Goal: Task Accomplishment & Management: Use online tool/utility

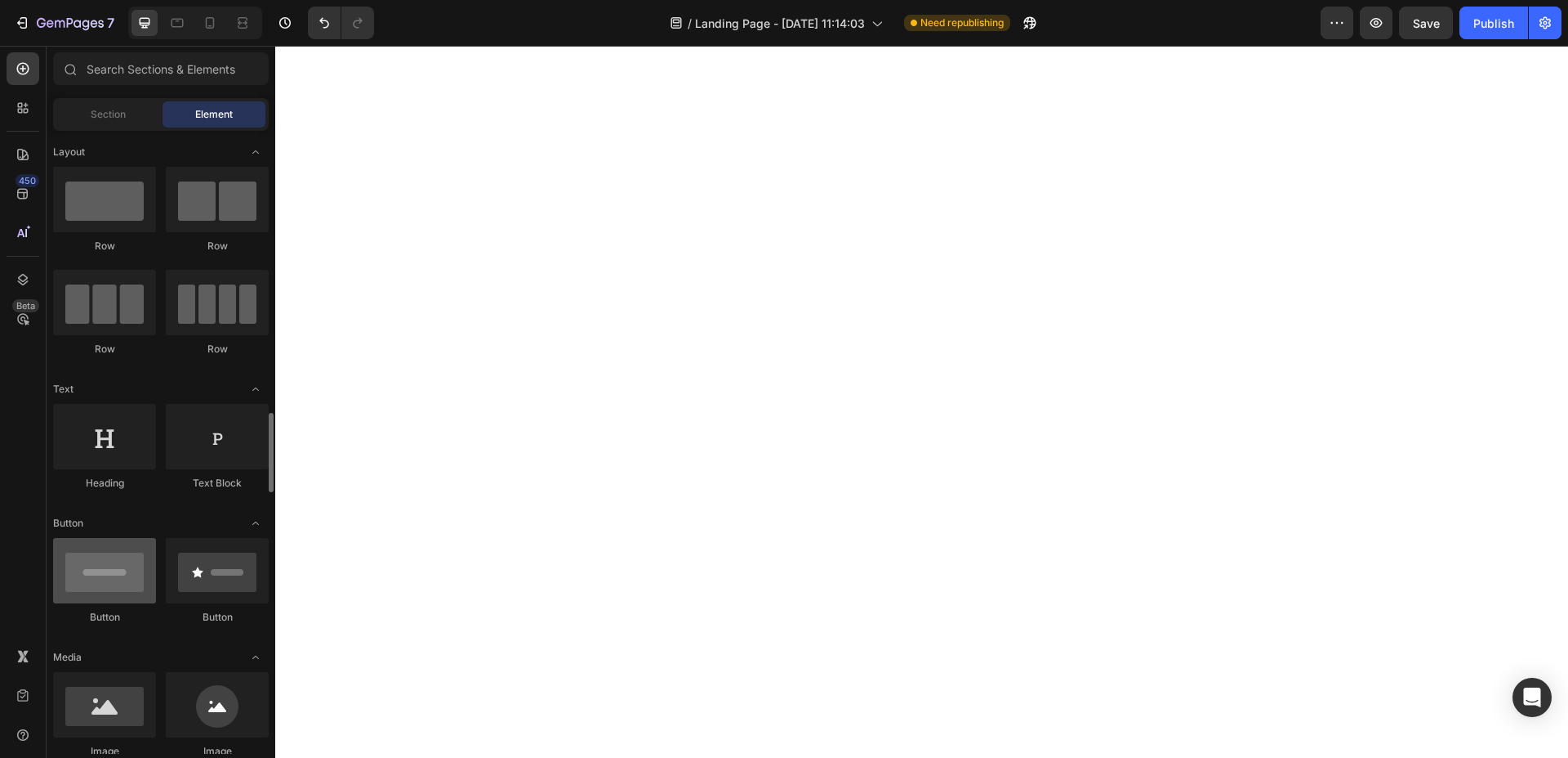
scroll to position [250, 0]
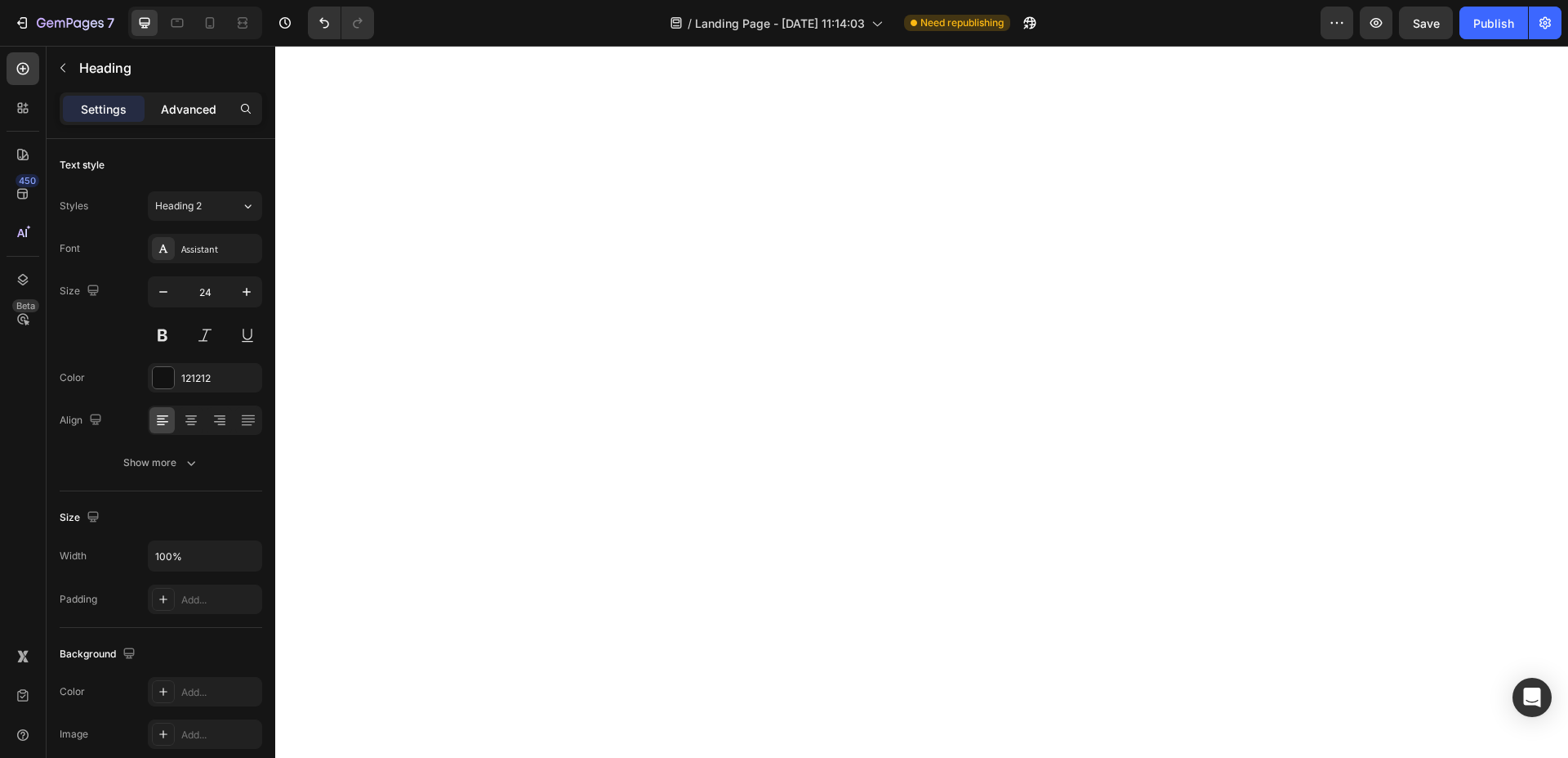
click at [193, 112] on p "Advanced" at bounding box center [188, 109] width 56 height 17
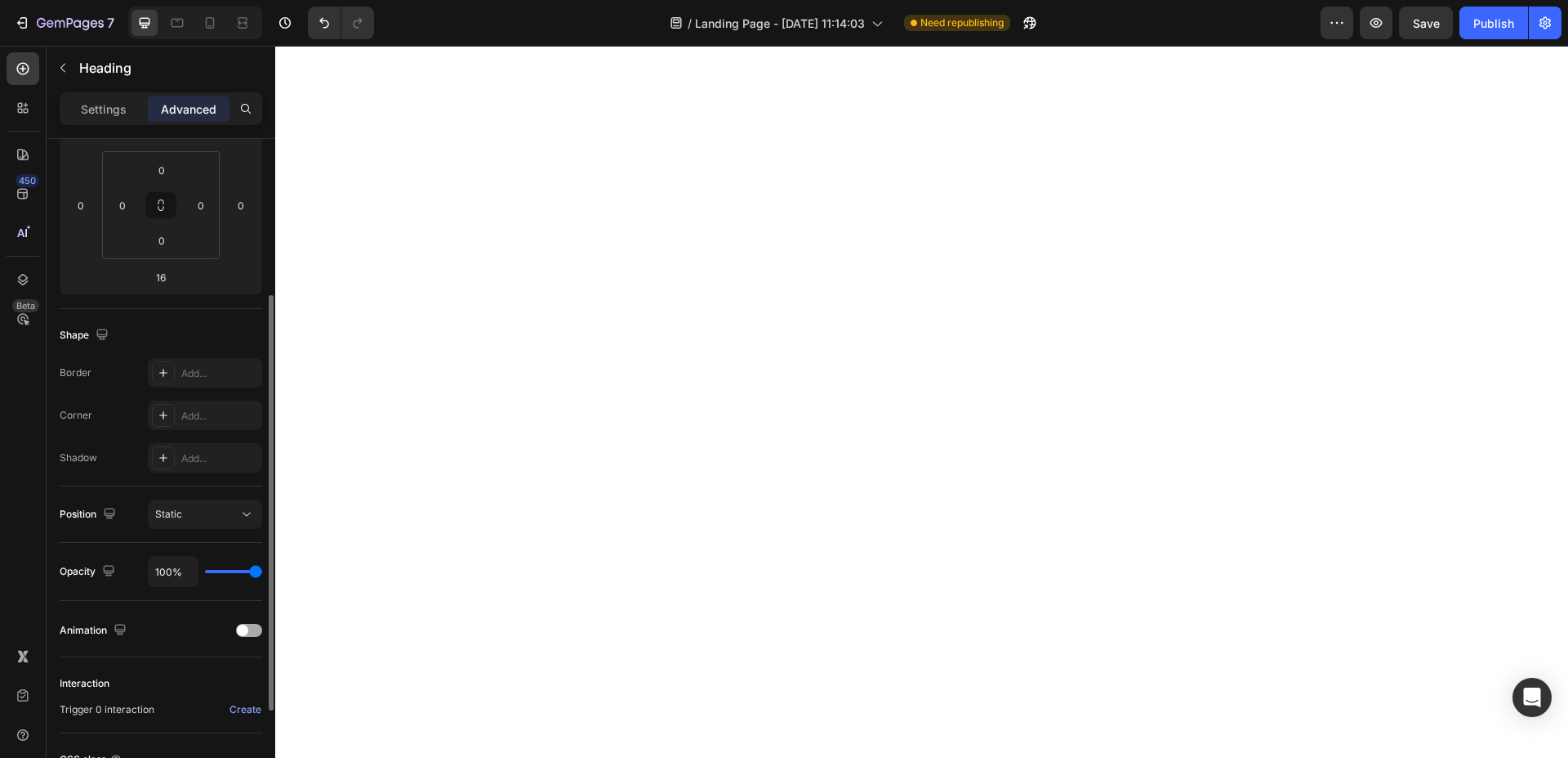
click at [255, 626] on div at bounding box center [249, 630] width 26 height 13
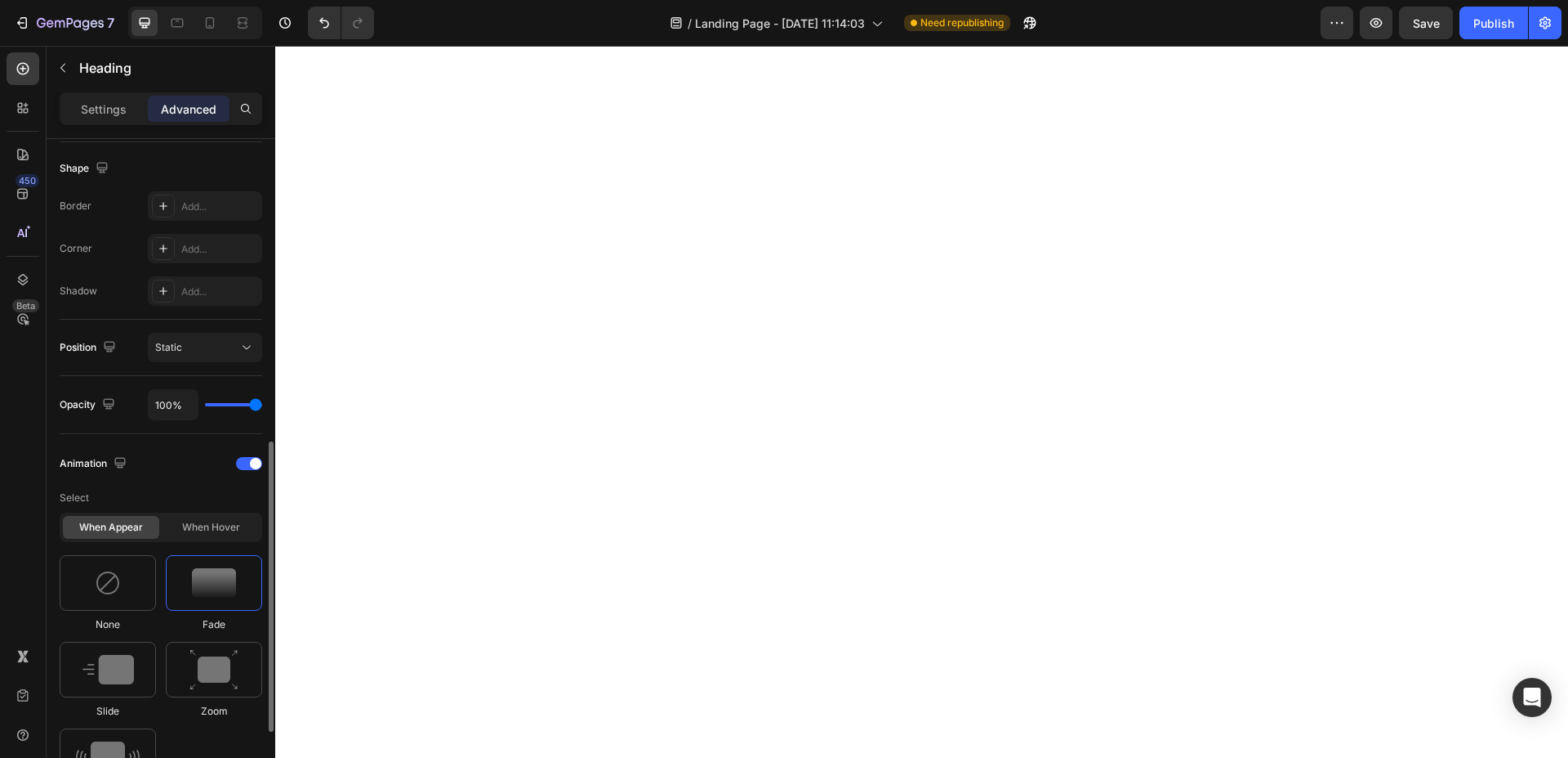
scroll to position [500, 0]
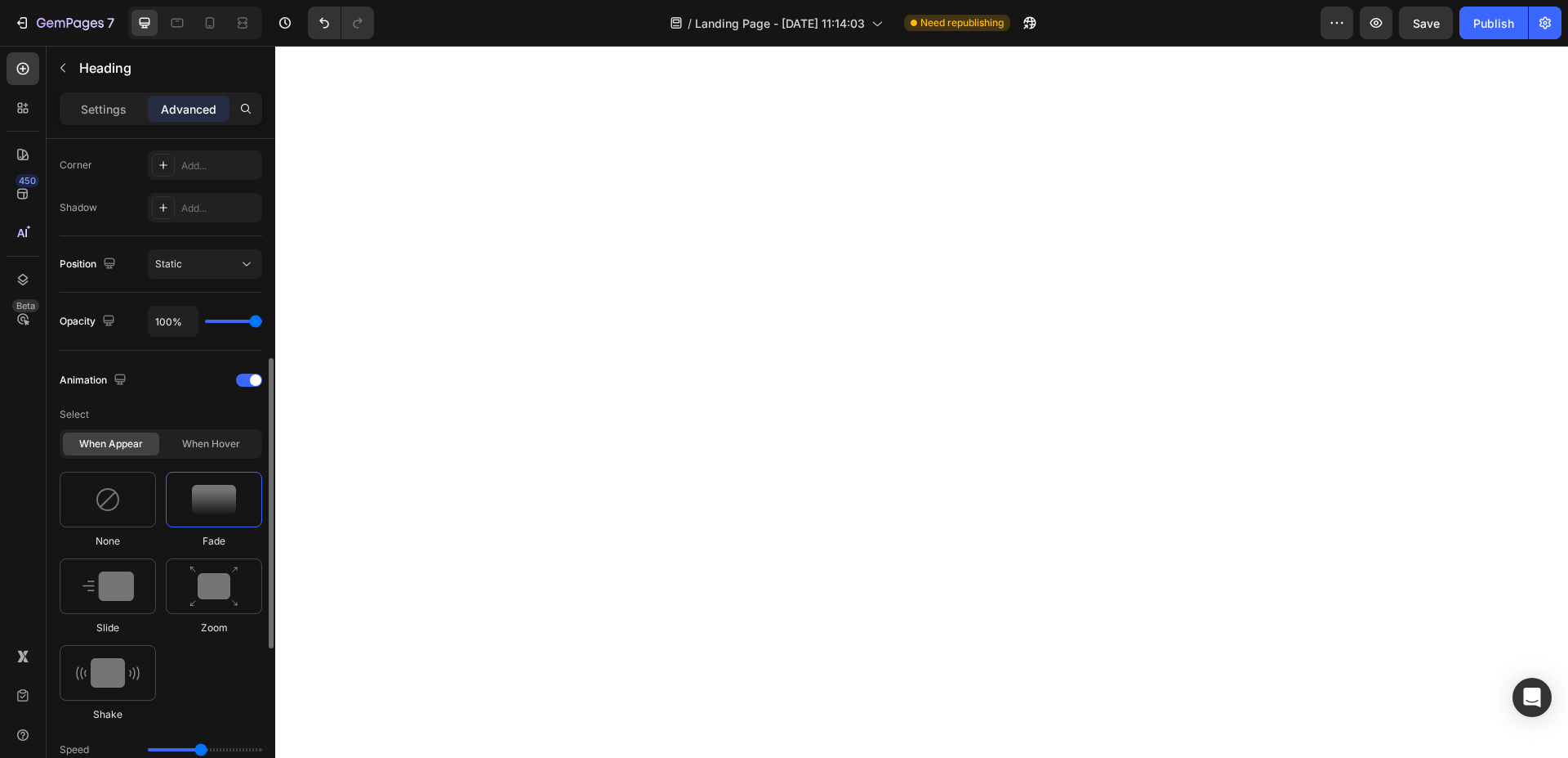
click at [193, 501] on img at bounding box center [214, 500] width 44 height 29
click at [126, 595] on img at bounding box center [108, 586] width 51 height 29
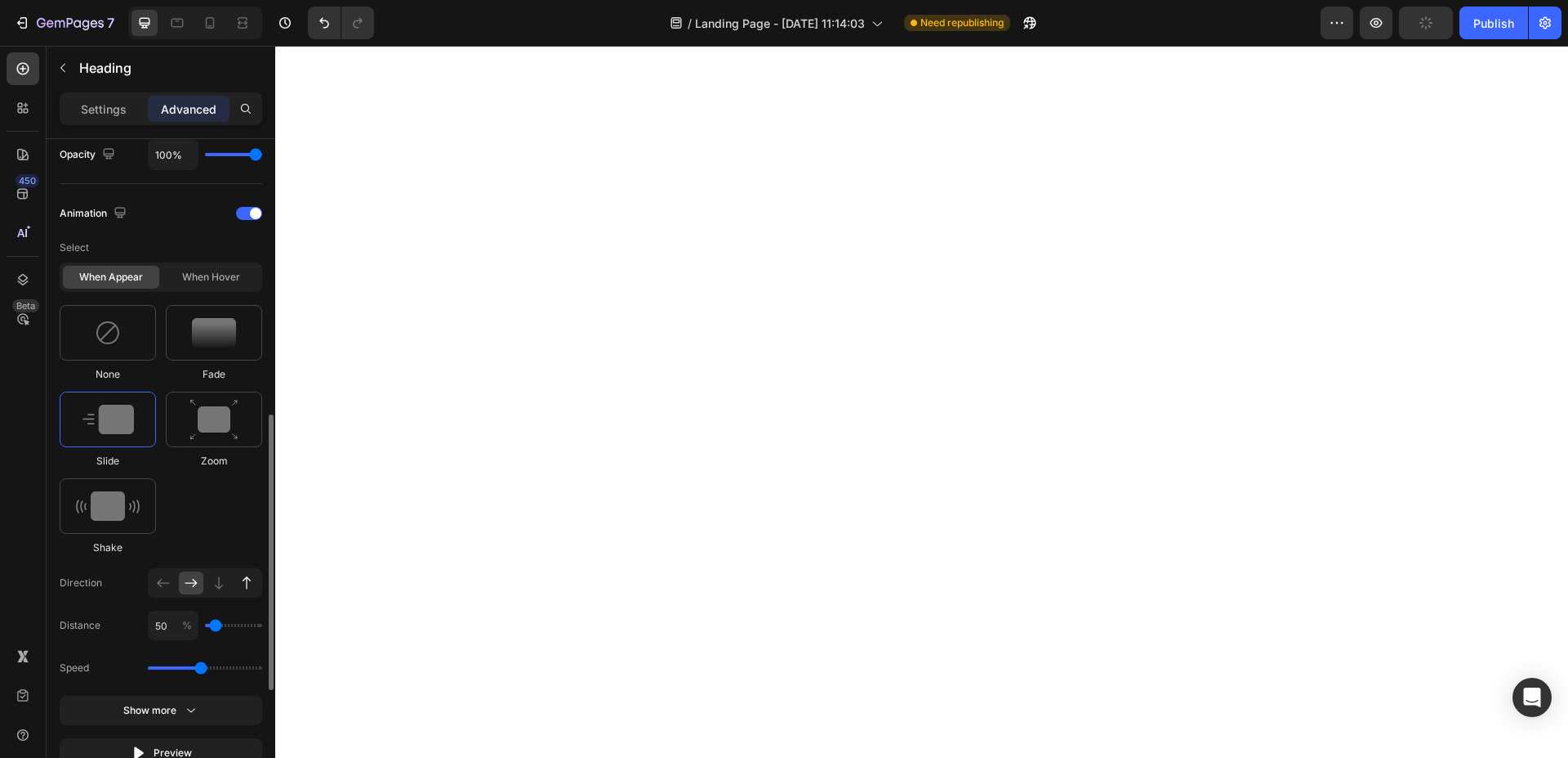
click at [241, 583] on icon at bounding box center [246, 583] width 16 height 16
type input "100"
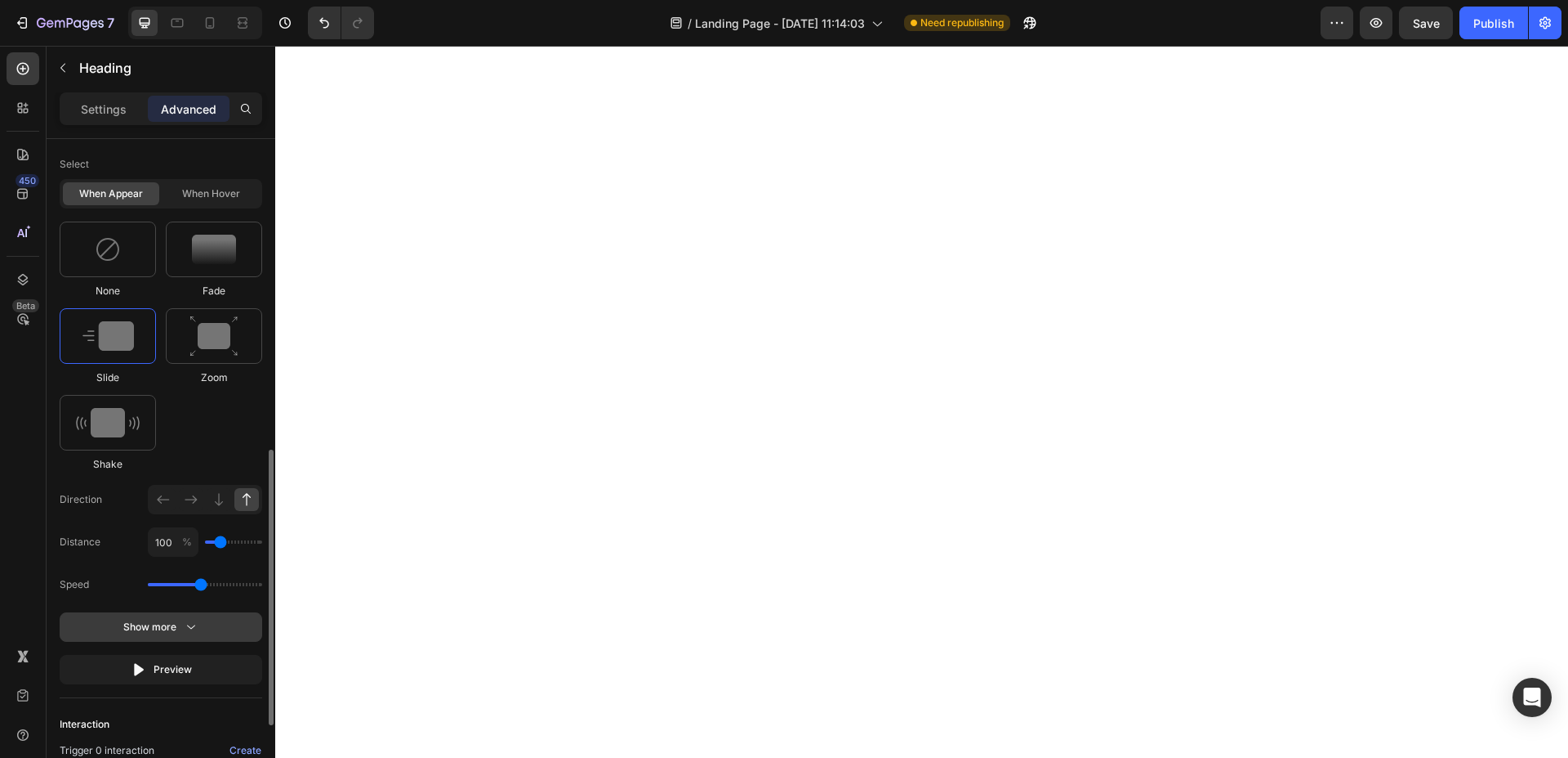
click at [184, 627] on icon "button" at bounding box center [191, 626] width 16 height 16
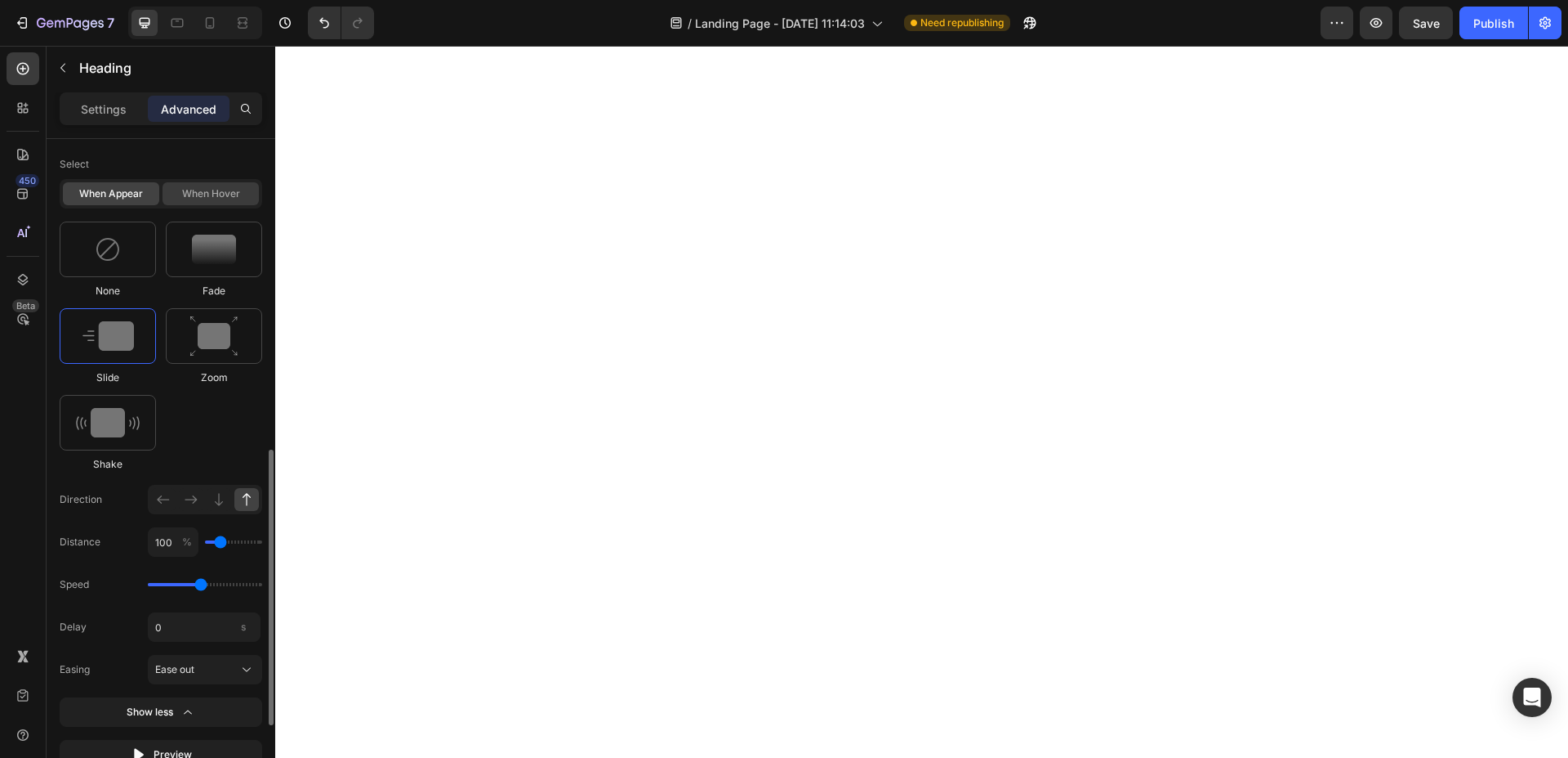
click at [194, 196] on div "When hover" at bounding box center [211, 194] width 97 height 23
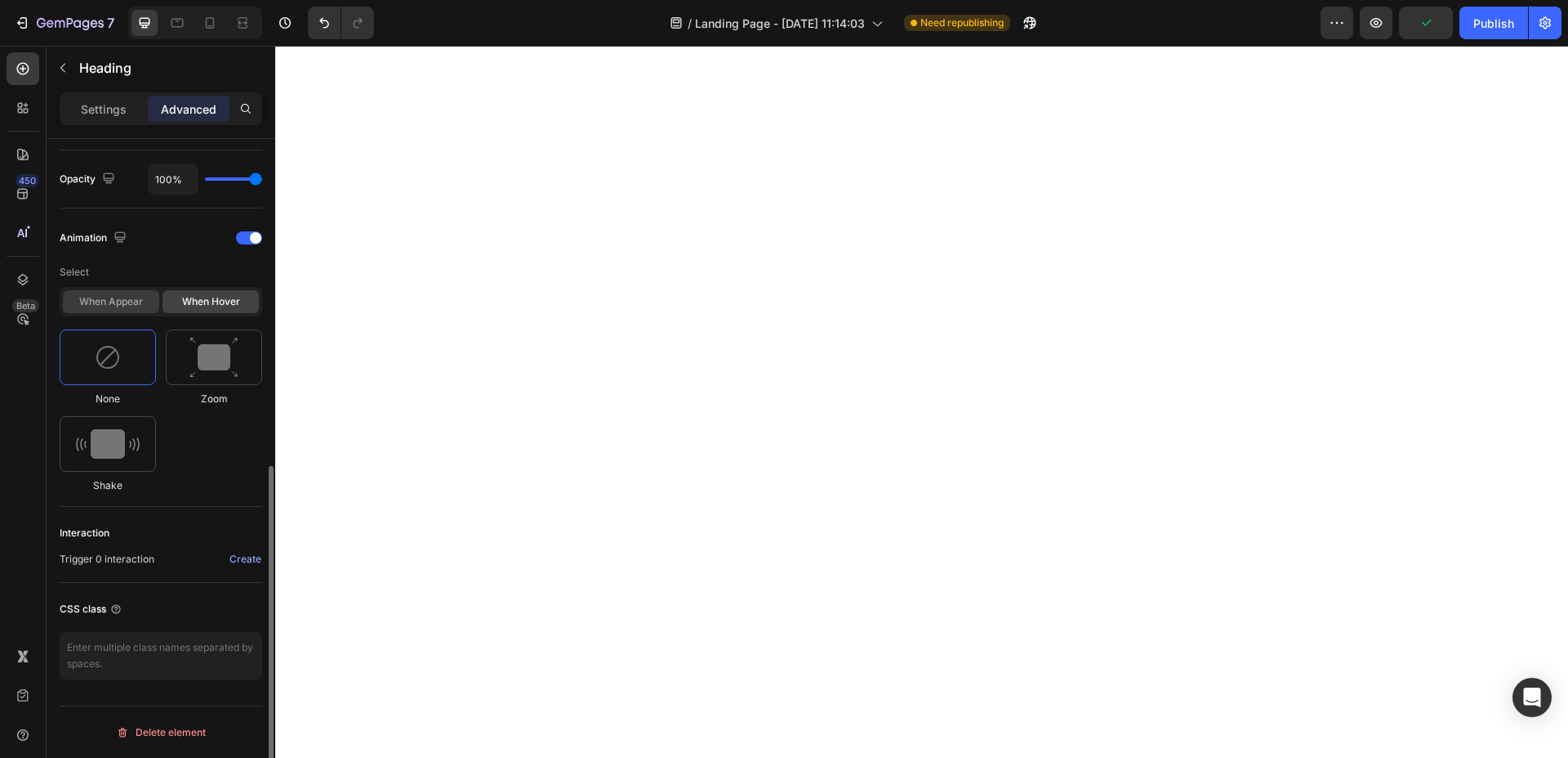
click at [96, 301] on div "When appear" at bounding box center [111, 301] width 97 height 23
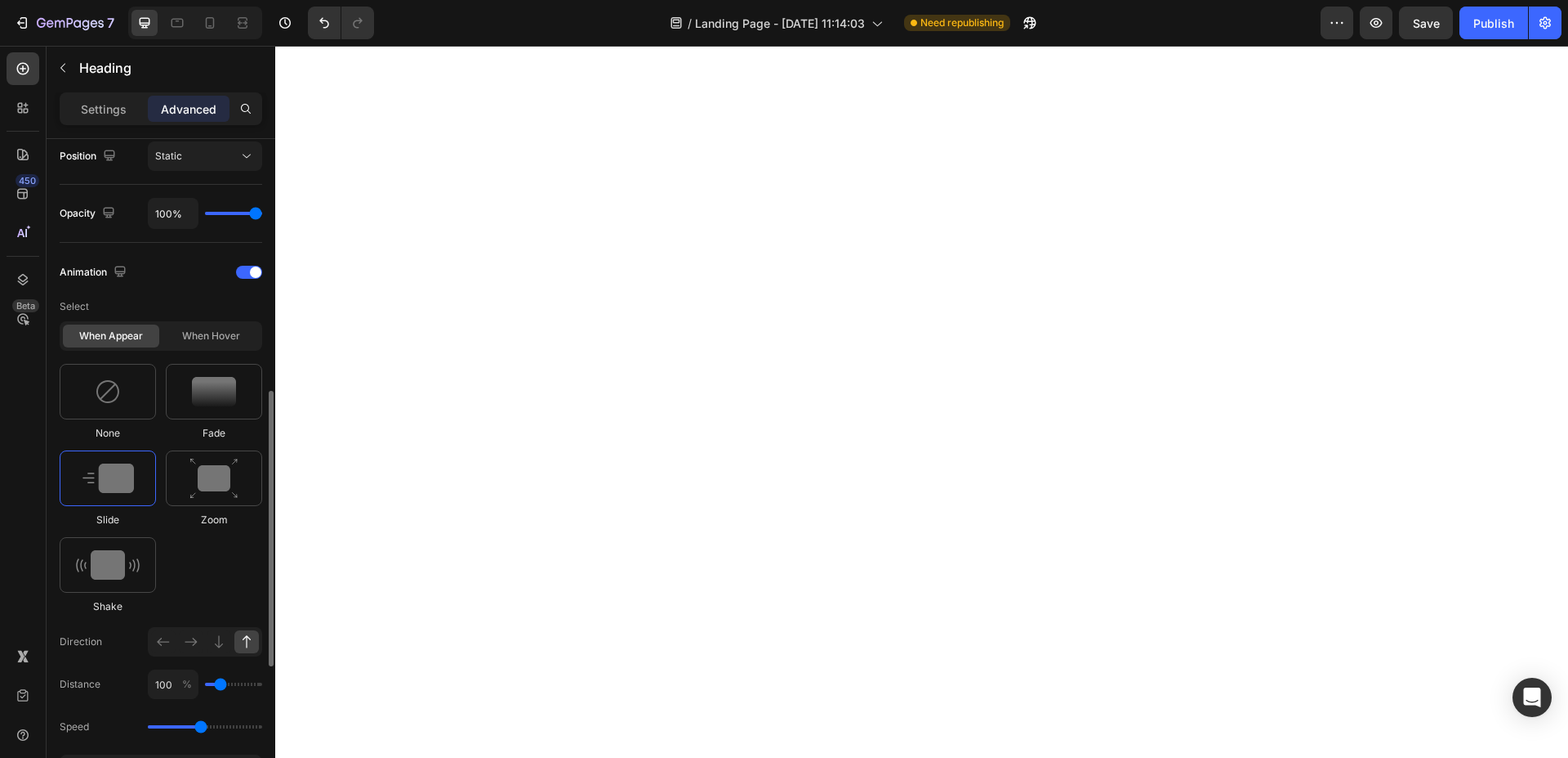
scroll to position [691, 0]
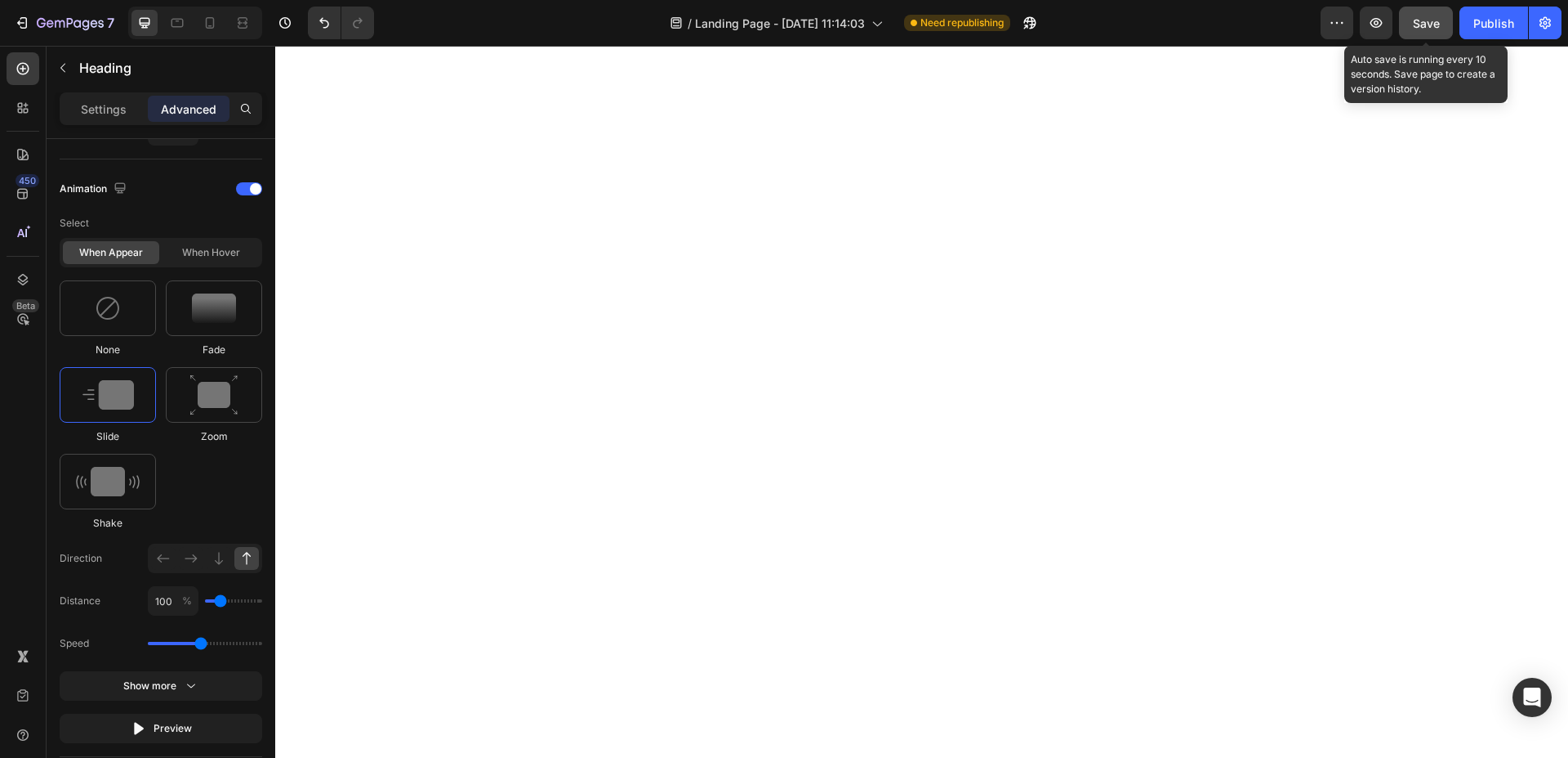
click at [1417, 26] on span "Save" at bounding box center [1427, 23] width 27 height 14
click at [1386, 16] on button "button" at bounding box center [1376, 23] width 33 height 33
